Goal: Register for event/course

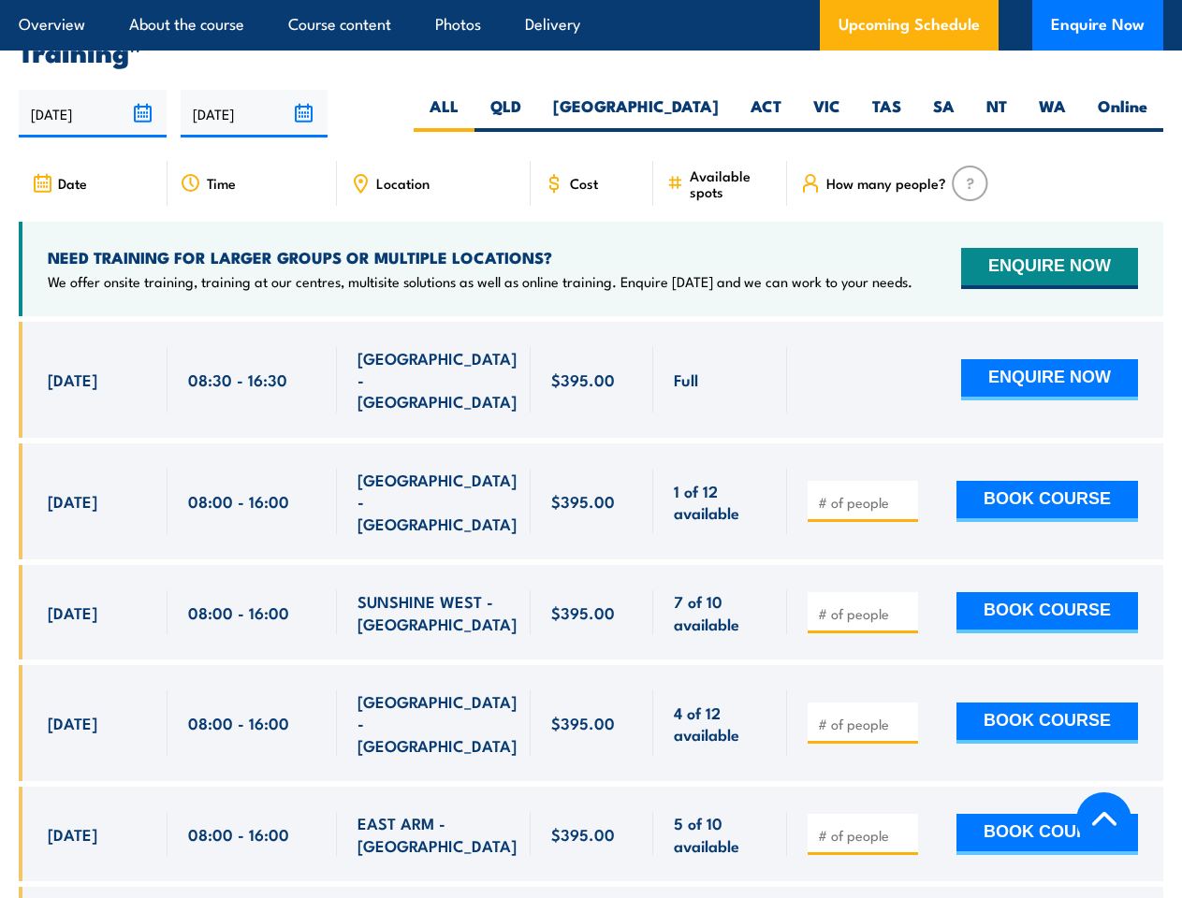
click at [590, 0] on article "Overview About the course Course content Photos Delivery Upcoming Schedule Enqu…" at bounding box center [591, 25] width 1144 height 51
click at [93, 99] on input "[DATE]" at bounding box center [93, 114] width 148 height 48
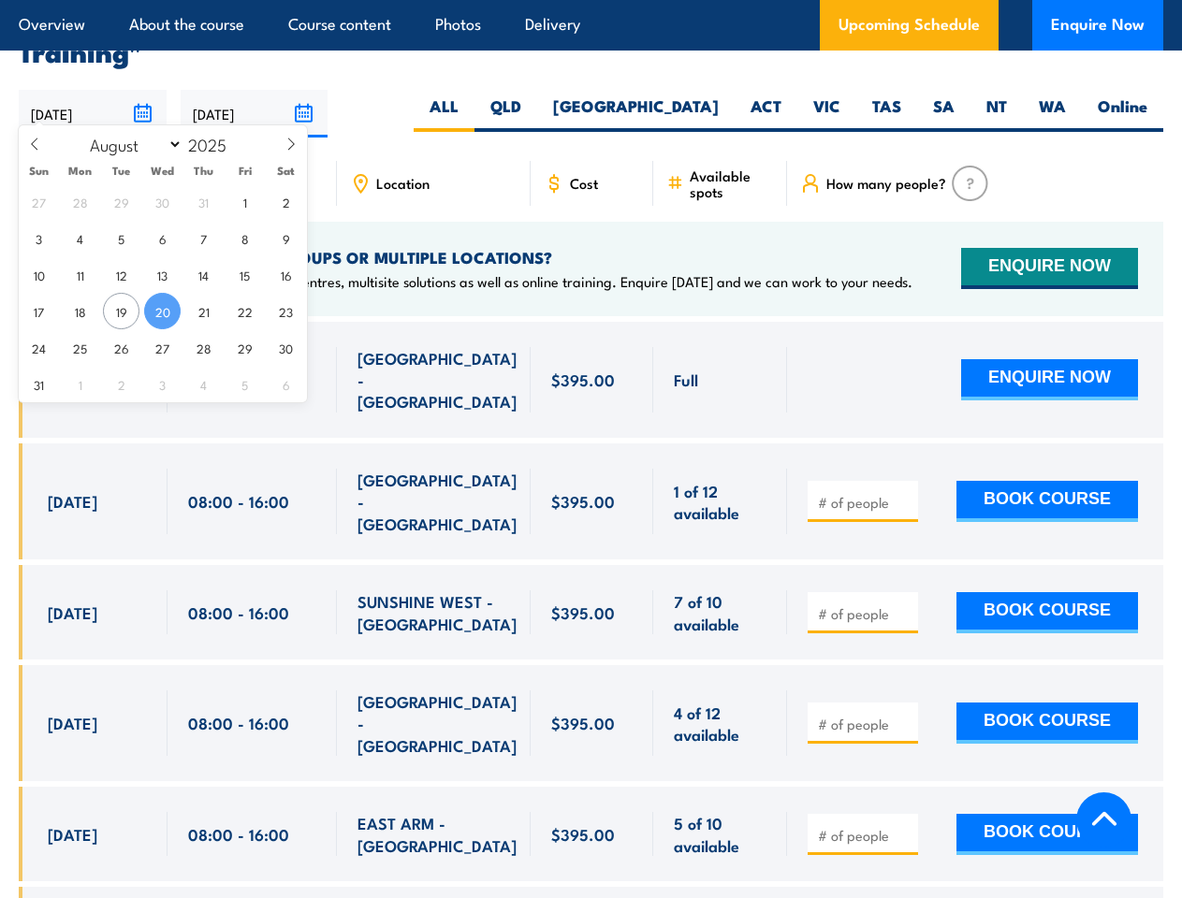
click at [254, 99] on input "[DATE]" at bounding box center [255, 114] width 148 height 48
